Goal: Information Seeking & Learning: Learn about a topic

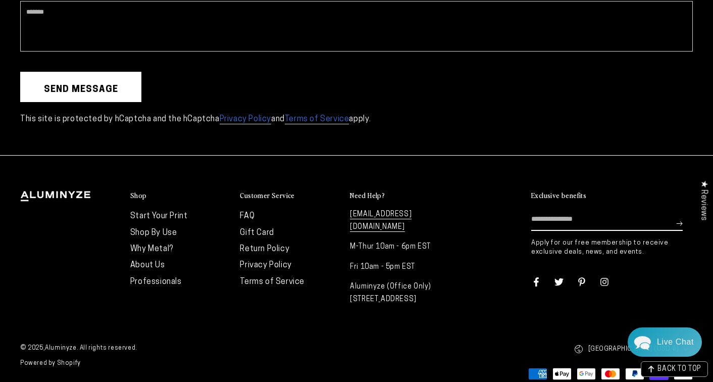
click at [252, 212] on link "FAQ" at bounding box center [247, 216] width 15 height 8
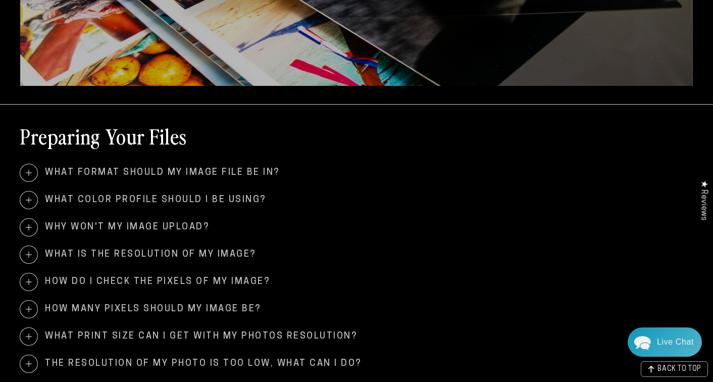
scroll to position [273, 0]
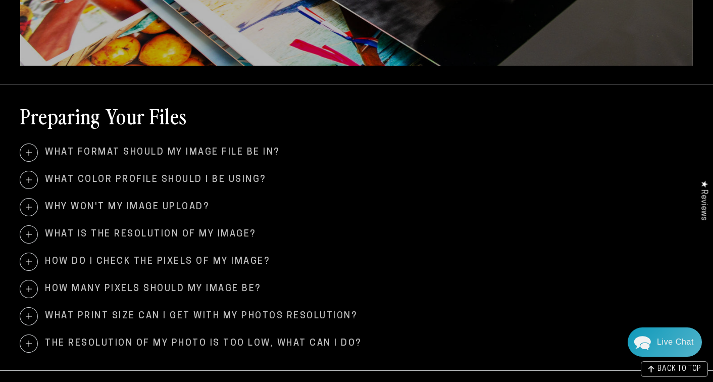
click at [174, 153] on span "What format should my image file be in?" at bounding box center [356, 152] width 673 height 17
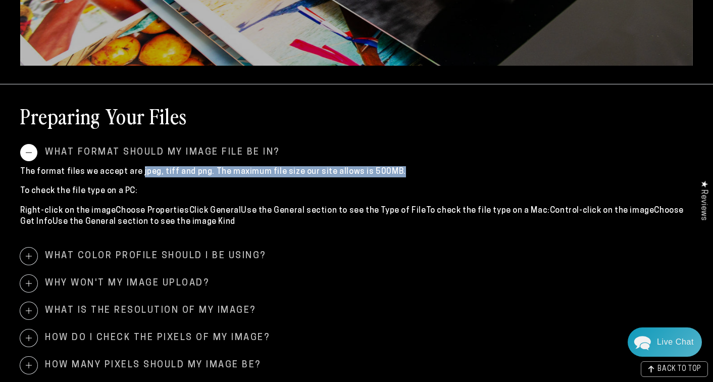
drag, startPoint x: 138, startPoint y: 173, endPoint x: 393, endPoint y: 169, distance: 255.0
click at [393, 169] on p "The format files we accept are jpeg, tiff and png. The maximum file size our si…" at bounding box center [356, 171] width 673 height 11
copy p "jpeg, tiff and png. The maximum file size our site allows is 500MB."
click at [221, 256] on span "What color profile should I be using?" at bounding box center [356, 255] width 673 height 17
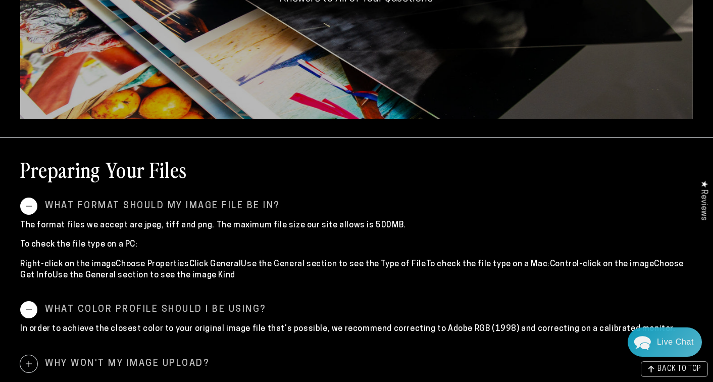
scroll to position [228, 0]
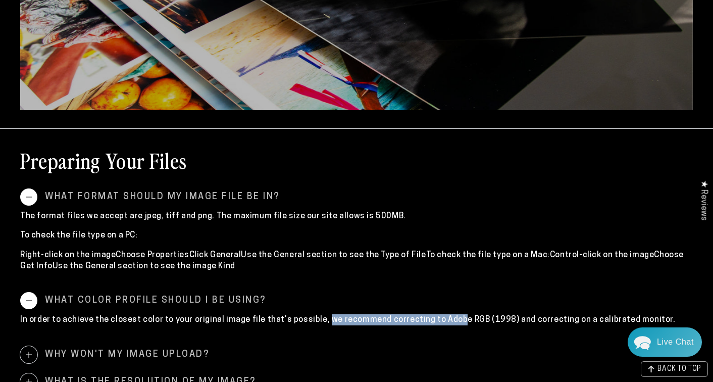
drag, startPoint x: 320, startPoint y: 322, endPoint x: 451, endPoint y: 321, distance: 130.8
click at [451, 321] on p "In order to achieve the closest color to your original image file that’s possib…" at bounding box center [356, 319] width 673 height 11
click at [450, 303] on span "What color profile should I be using?" at bounding box center [356, 300] width 673 height 17
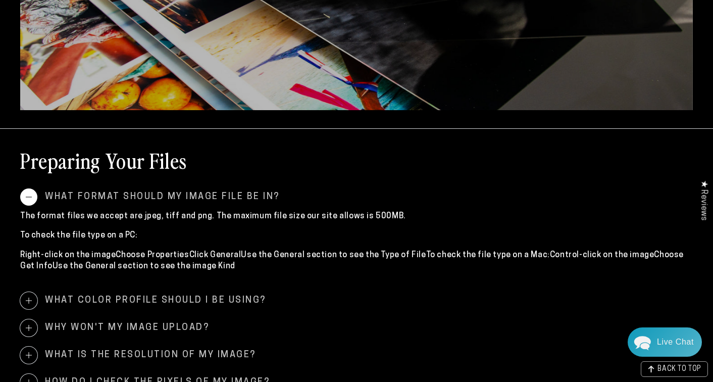
click at [164, 300] on span "What color profile should I be using?" at bounding box center [356, 300] width 673 height 17
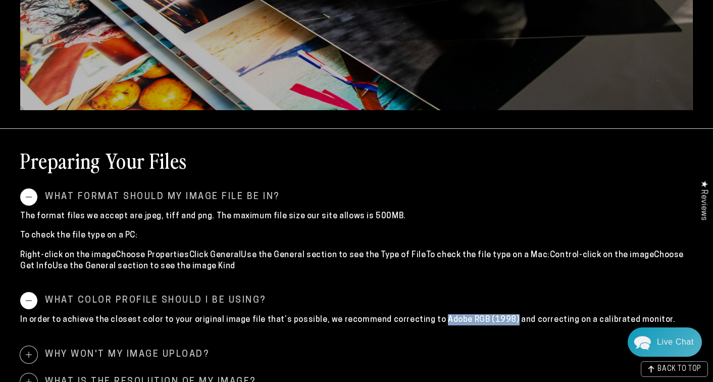
drag, startPoint x: 432, startPoint y: 319, endPoint x: 501, endPoint y: 317, distance: 69.7
click at [501, 317] on p "In order to achieve the closest color to your original image file that’s possib…" at bounding box center [356, 319] width 673 height 11
copy p "Adobe RGB (1998)"
